Goal: Task Accomplishment & Management: Manage account settings

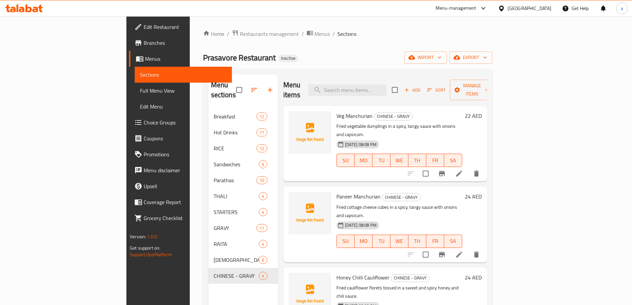
scroll to position [27, 0]
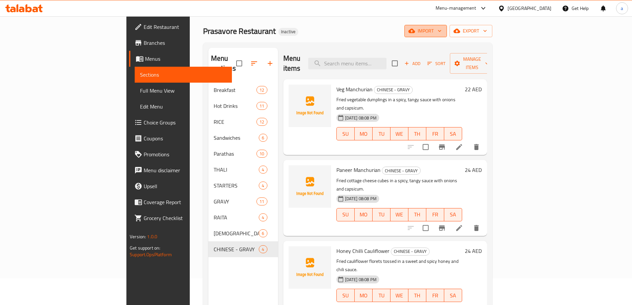
click at [442, 29] on span "import" at bounding box center [426, 31] width 32 height 8
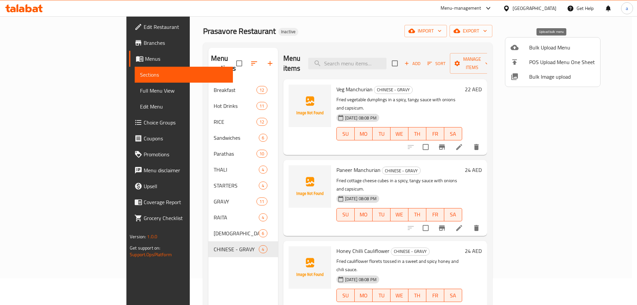
click at [525, 45] on div at bounding box center [520, 47] width 19 height 8
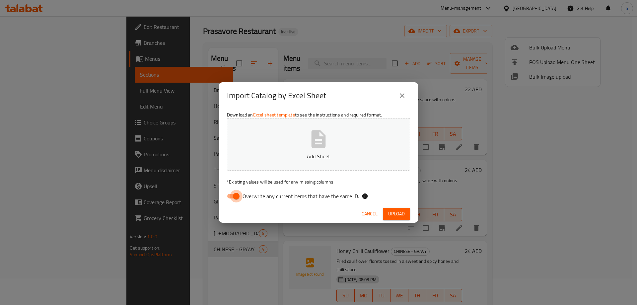
click at [232, 193] on input "Overwrite any current items that have the same ID." at bounding box center [236, 196] width 38 height 13
checkbox input "false"
click at [305, 152] on button "Add Sheet" at bounding box center [318, 144] width 183 height 52
click at [398, 217] on span "Upload" at bounding box center [396, 214] width 17 height 8
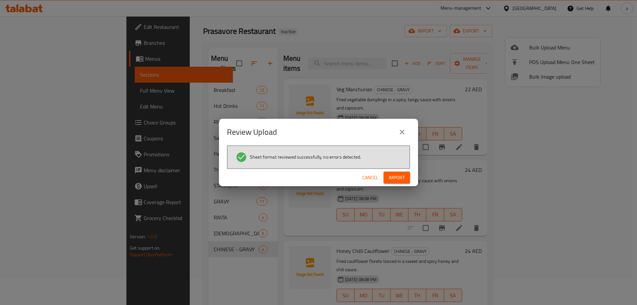
click at [399, 175] on span "Import" at bounding box center [397, 178] width 16 height 8
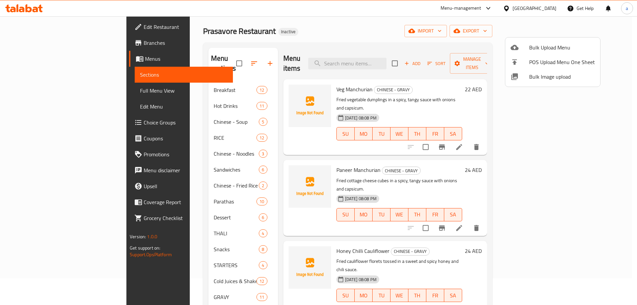
click at [41, 92] on div at bounding box center [318, 152] width 637 height 305
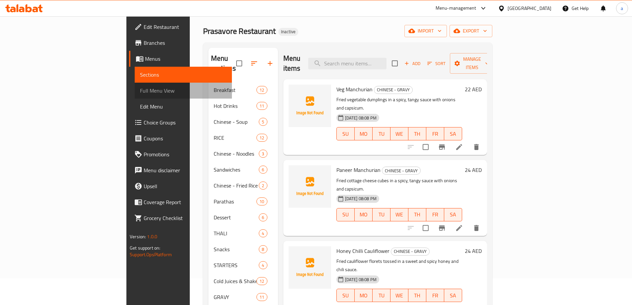
click at [140, 92] on span "Full Menu View" at bounding box center [183, 91] width 87 height 8
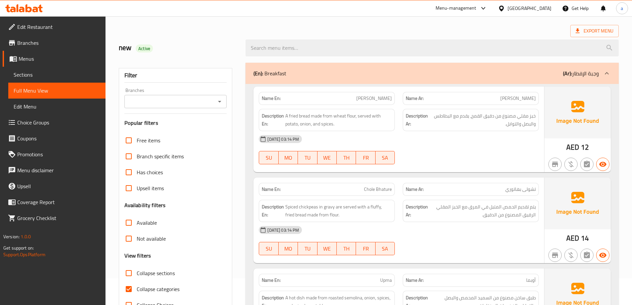
click at [187, 31] on div "Export Menu" at bounding box center [369, 31] width 500 height 12
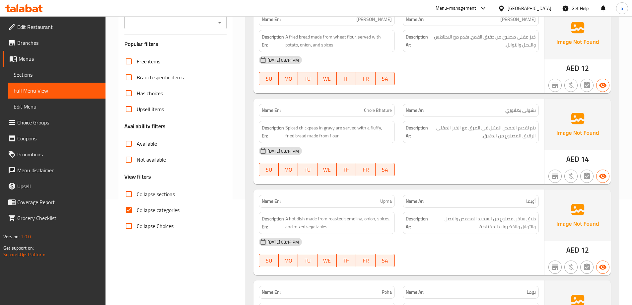
scroll to position [133, 0]
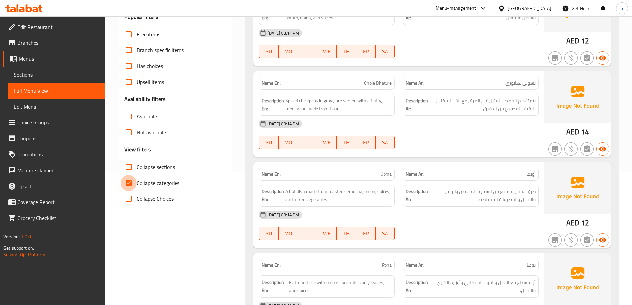
click at [125, 180] on input "Collapse categories" at bounding box center [129, 183] width 16 height 16
checkbox input "false"
click at [128, 168] on input "Collapse sections" at bounding box center [129, 167] width 16 height 16
checkbox input "true"
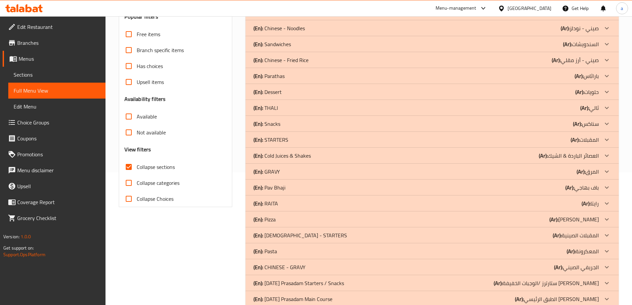
click at [142, 239] on div "Filter Branches Branches Popular filters Free items Branch specific items Has c…" at bounding box center [178, 148] width 127 height 390
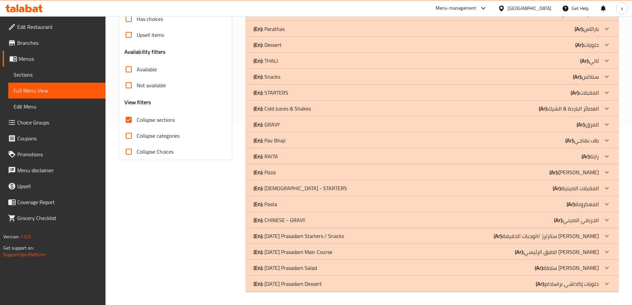
click at [304, 285] on p "(En): [DATE] Prasadam Dessert" at bounding box center [288, 284] width 68 height 8
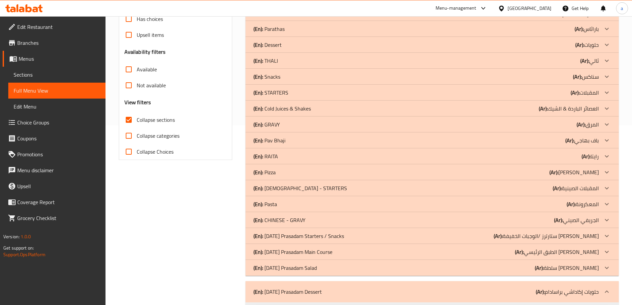
drag, startPoint x: 288, startPoint y: 268, endPoint x: 260, endPoint y: 271, distance: 28.1
click at [288, 268] on p "(En): [DATE] Prasadam Salad" at bounding box center [285, 268] width 63 height 8
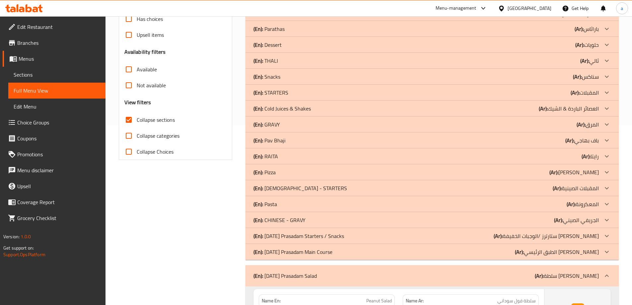
click at [303, 253] on p "(En): [DATE][PERSON_NAME] Main Course" at bounding box center [293, 252] width 79 height 8
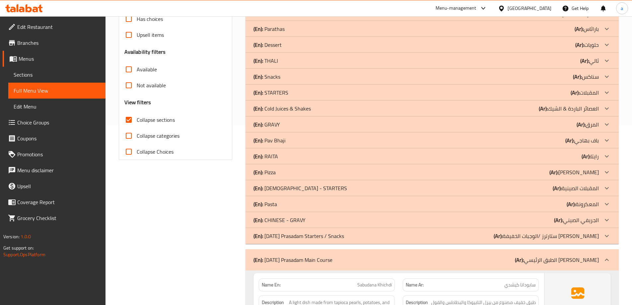
click at [314, 231] on div "(En): [DATE][PERSON_NAME] Starters / Snacks (Ar): ستارترز /الوجبات الخفيفة إكاد…" at bounding box center [432, 236] width 373 height 16
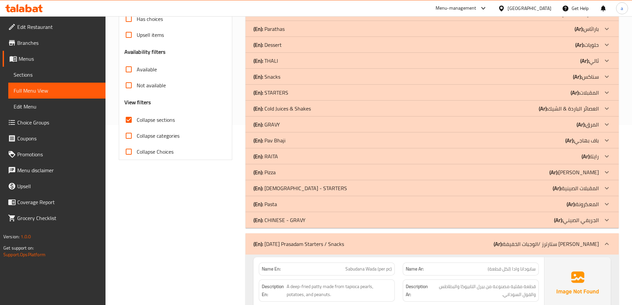
drag, startPoint x: 291, startPoint y: 206, endPoint x: 279, endPoint y: 176, distance: 32.6
click at [291, 206] on div "(En): Pasta (Ar): المعكرونة" at bounding box center [426, 204] width 345 height 8
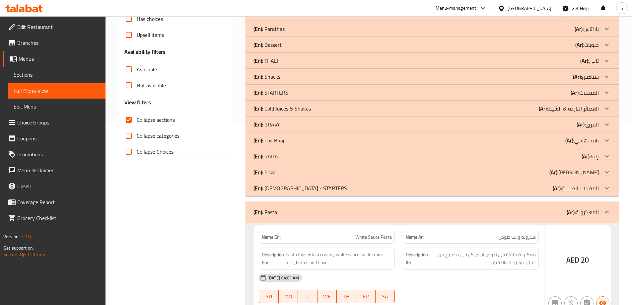
click at [278, 172] on div "(En): Pizza (Ar): بيتزا" at bounding box center [426, 172] width 345 height 8
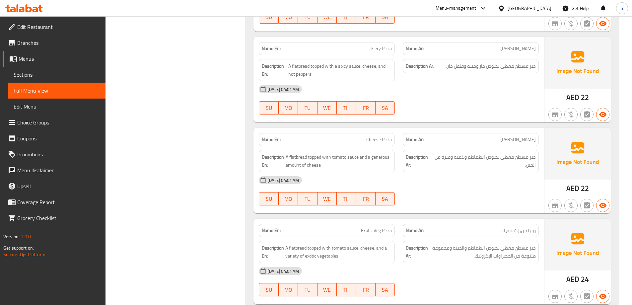
scroll to position [752, 0]
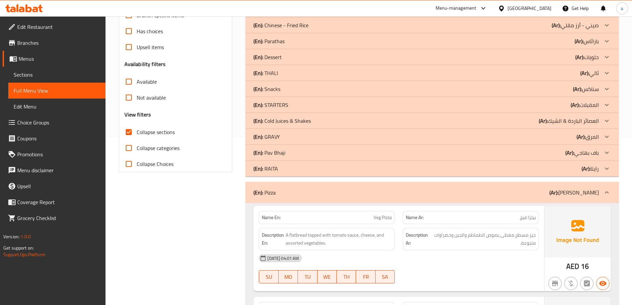
click at [280, 147] on div "(En): [PERSON_NAME] (Ar): باف بهاجي" at bounding box center [432, 153] width 373 height 16
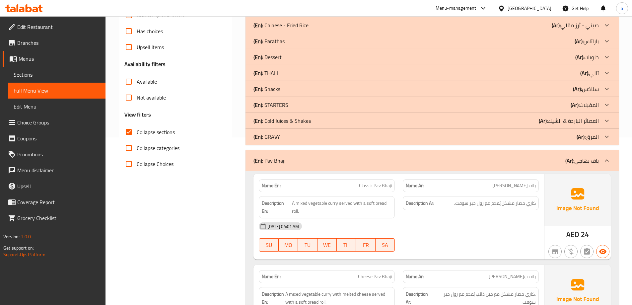
click at [284, 121] on p "(En): Cold Juices & Shakes" at bounding box center [282, 121] width 57 height 8
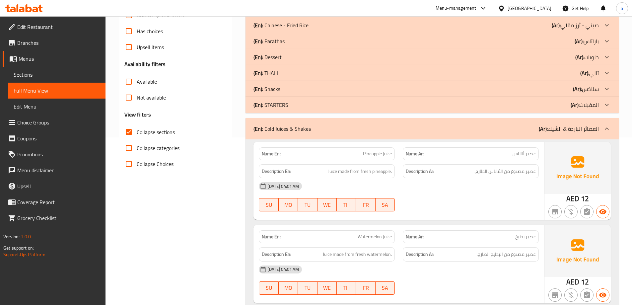
click at [274, 91] on p "(En): Snacks" at bounding box center [267, 89] width 27 height 8
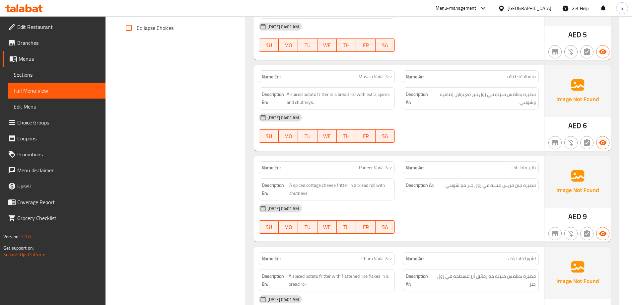
scroll to position [267, 0]
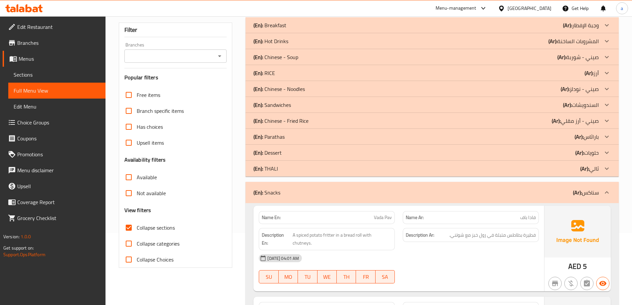
click at [296, 155] on div "(En): Dessert (Ar): حلويات" at bounding box center [426, 153] width 345 height 8
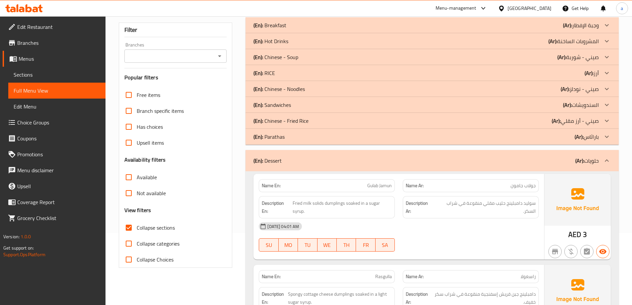
click at [214, 242] on div "Collapse categories" at bounding box center [175, 244] width 103 height 16
click at [296, 121] on p "(En): Chinese - Fried Rice" at bounding box center [281, 121] width 55 height 8
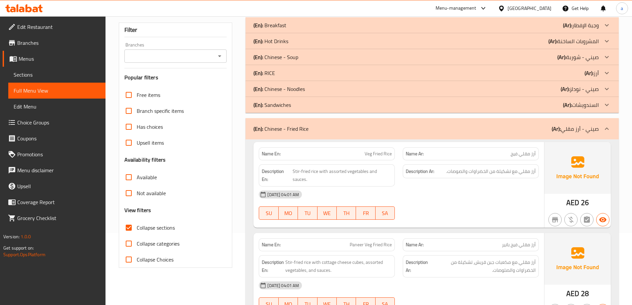
click at [342, 90] on div "(En): Chinese - Noodles (Ar): صيني - نودلز" at bounding box center [426, 89] width 345 height 8
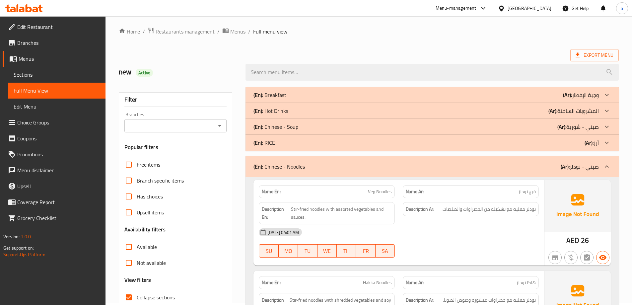
scroll to position [0, 0]
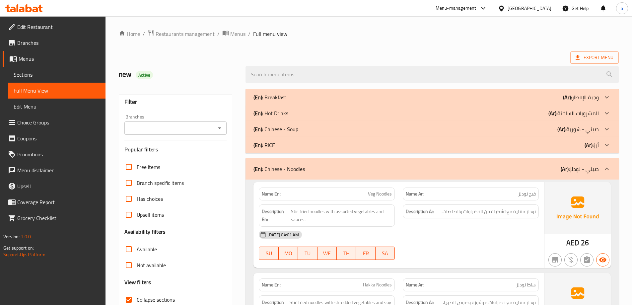
click at [293, 129] on p "(En): Chinese - Soup" at bounding box center [276, 129] width 45 height 8
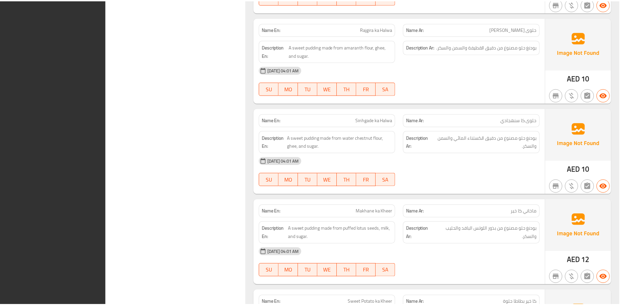
scroll to position [7961, 0]
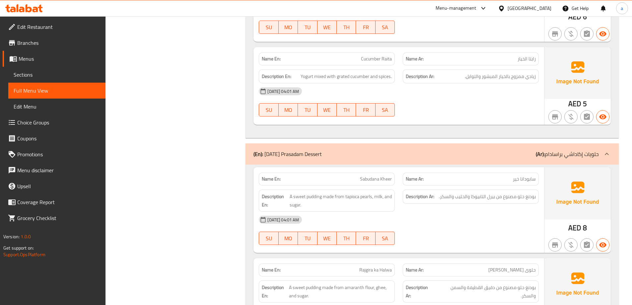
drag, startPoint x: 141, startPoint y: 106, endPoint x: 175, endPoint y: 103, distance: 34.3
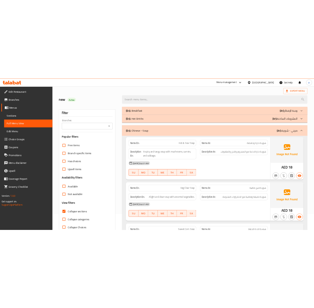
scroll to position [0, 0]
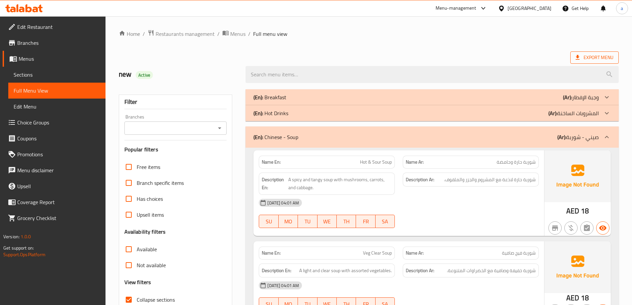
click at [581, 57] on icon at bounding box center [577, 57] width 7 height 7
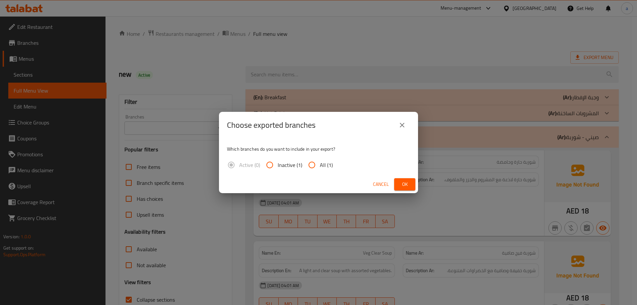
click at [313, 167] on input "All (1)" at bounding box center [312, 165] width 16 height 16
radio input "true"
click at [404, 185] on span "Ok" at bounding box center [405, 184] width 11 height 8
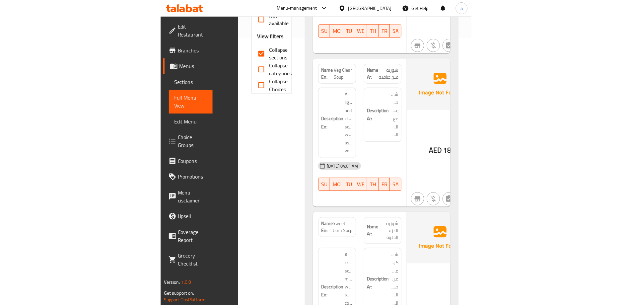
scroll to position [448, 0]
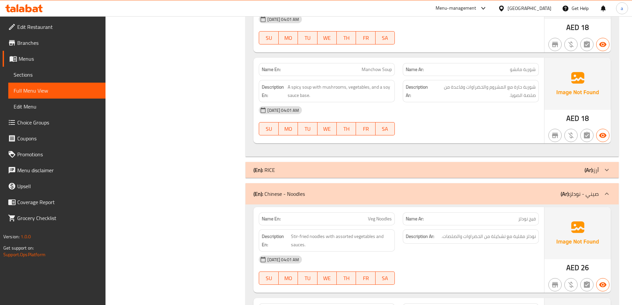
click at [36, 8] on icon at bounding box center [36, 10] width 6 height 6
